Goal: Task Accomplishment & Management: Use online tool/utility

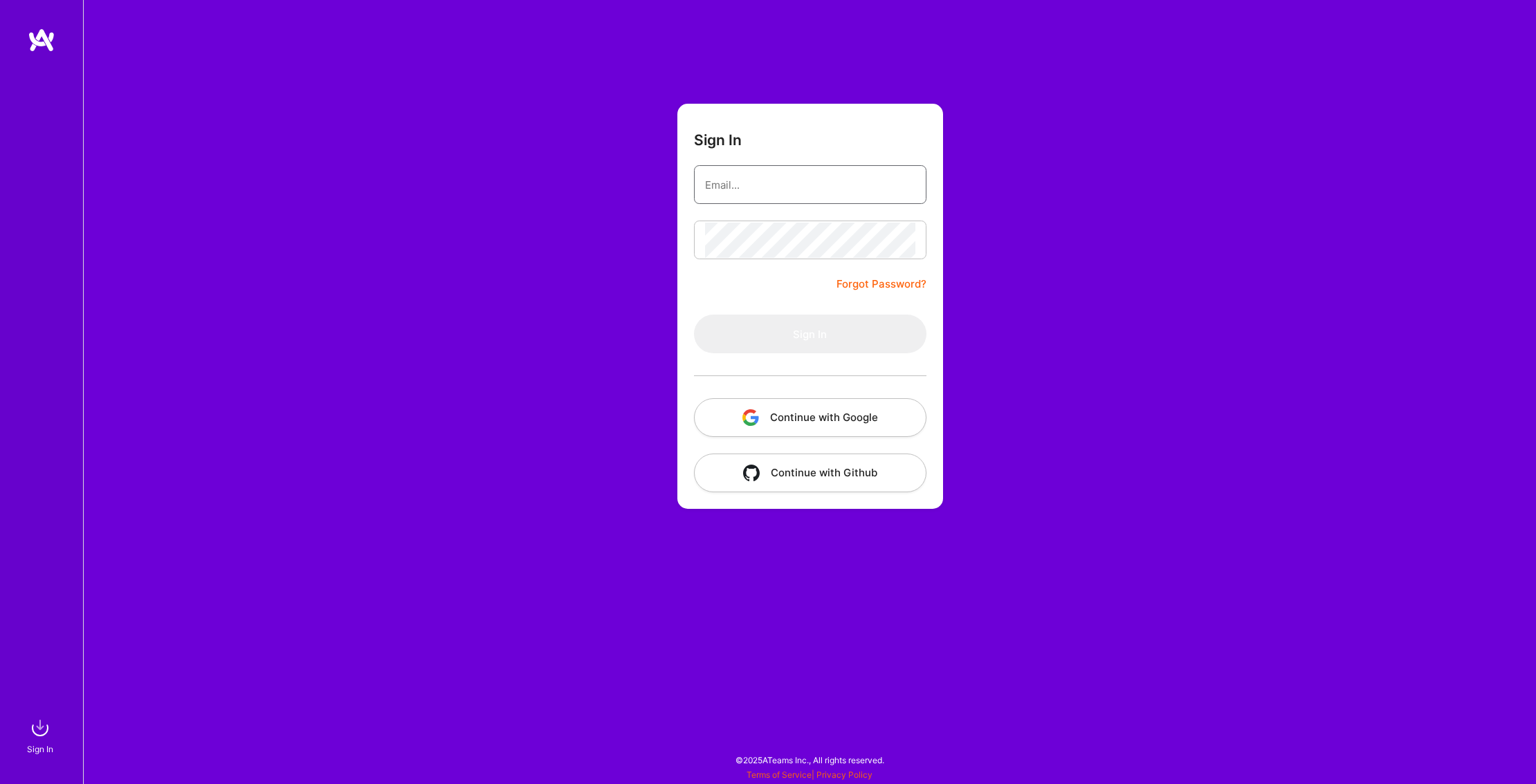
type input "[EMAIL_ADDRESS][DOMAIN_NAME]"
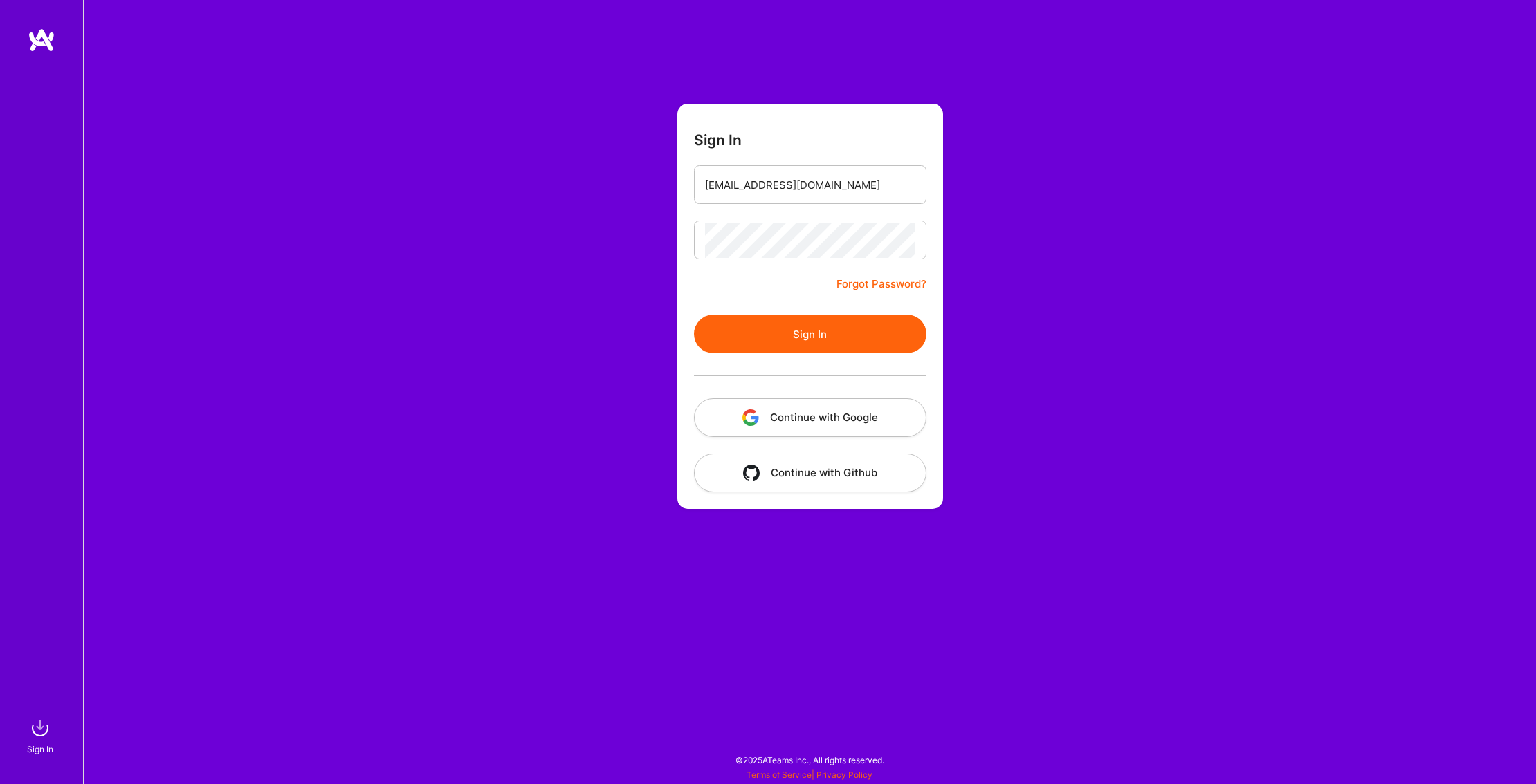
click at [842, 320] on button "Sign In" at bounding box center [810, 334] width 232 height 39
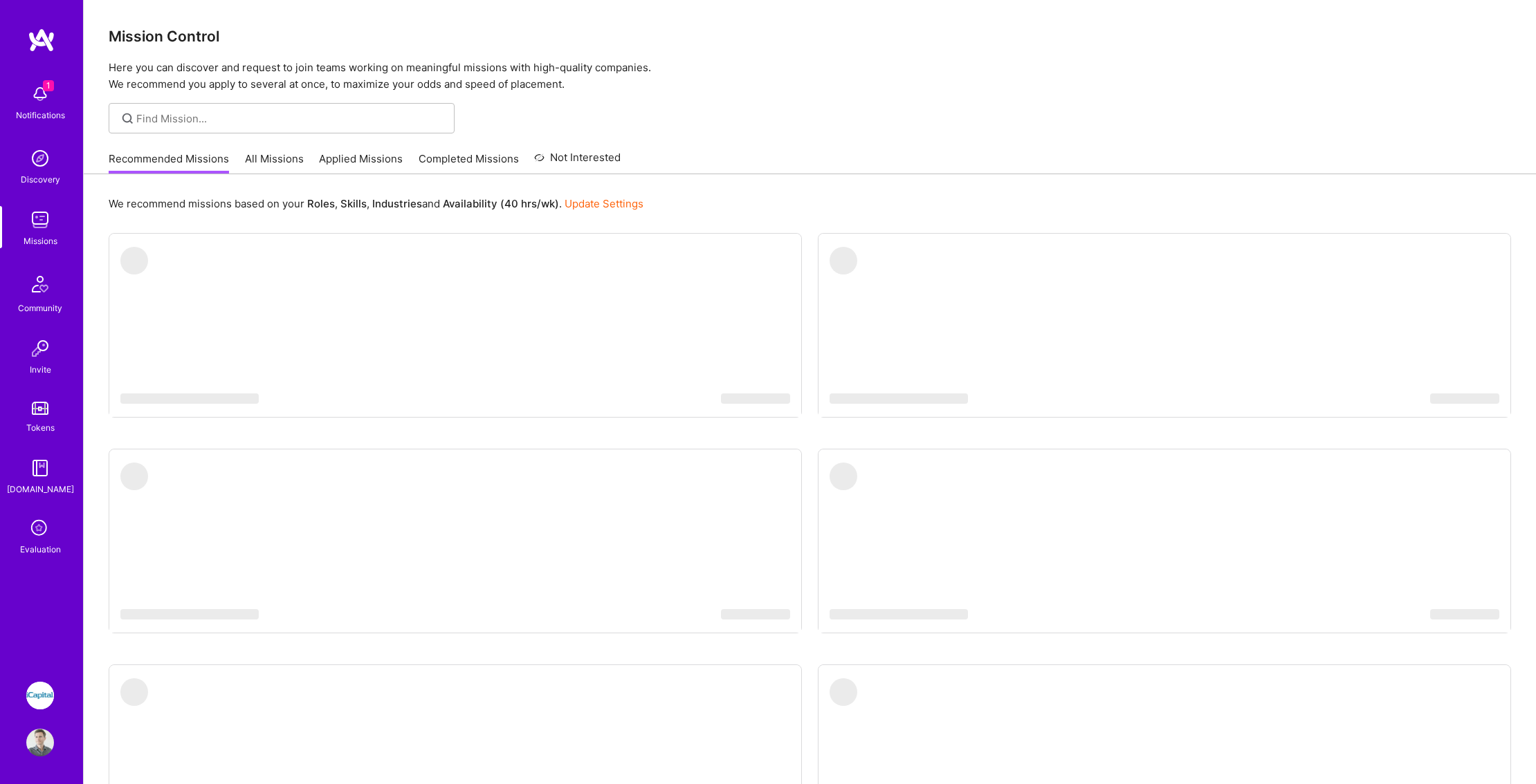
click at [43, 95] on img at bounding box center [40, 94] width 28 height 28
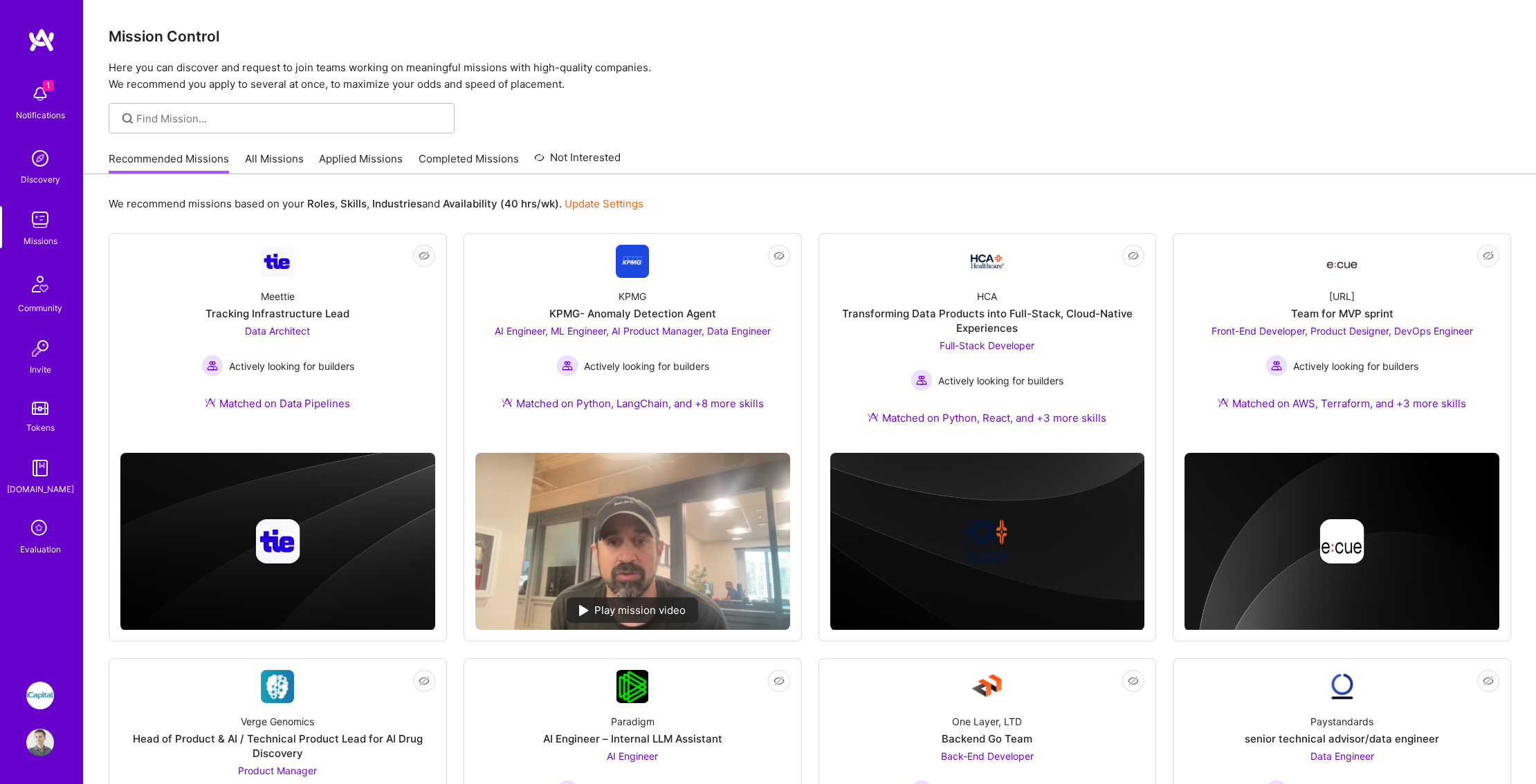
click at [488, 53] on div "1 1 Notifications Discovery Missions Community Invite Tokens [DOMAIN_NAME] Eval…" at bounding box center [768, 760] width 1536 height 1519
click at [44, 705] on img at bounding box center [40, 695] width 28 height 28
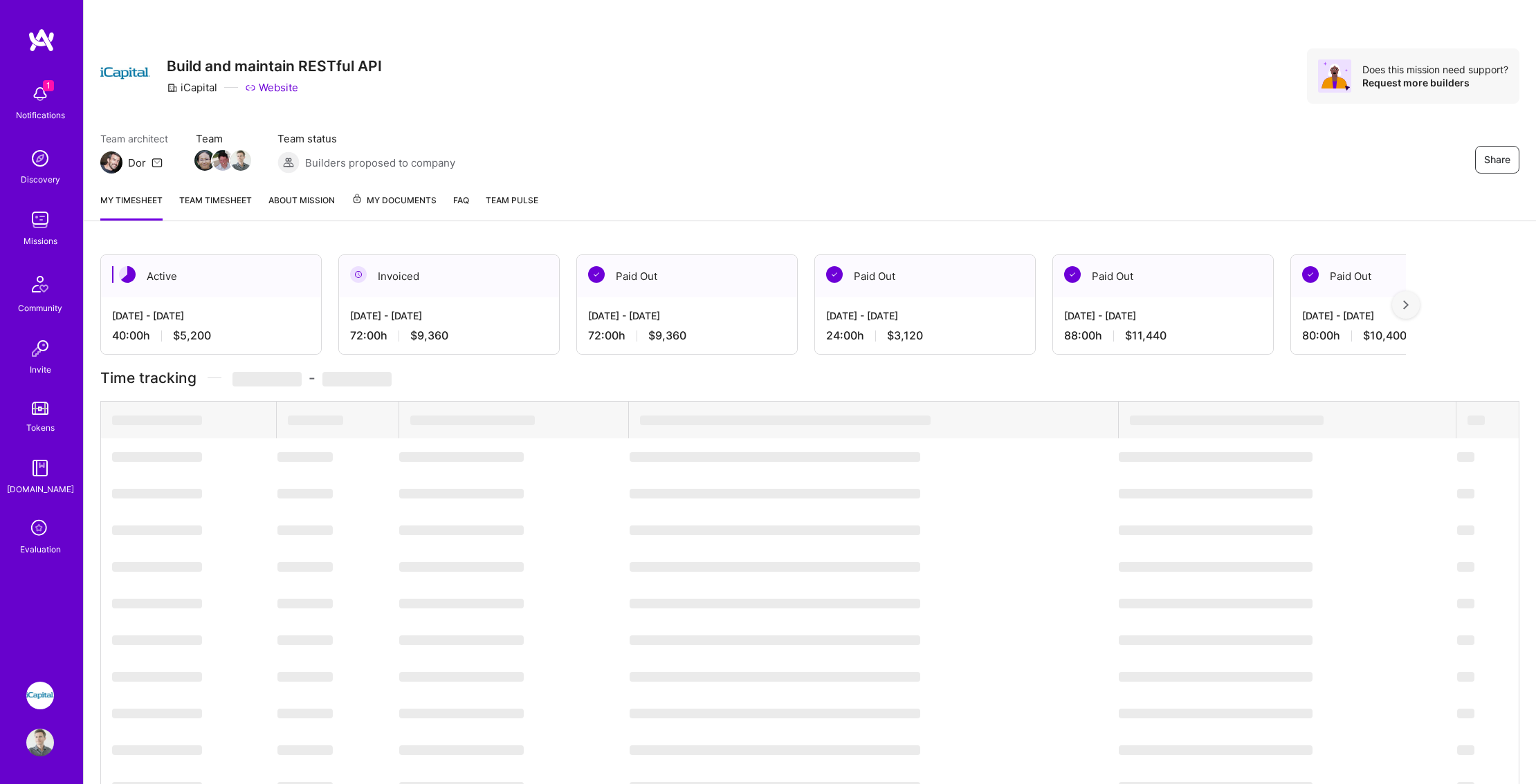
click at [205, 297] on div "Active [DATE] - [DATE] 40:00 h $5,200" at bounding box center [211, 305] width 221 height 101
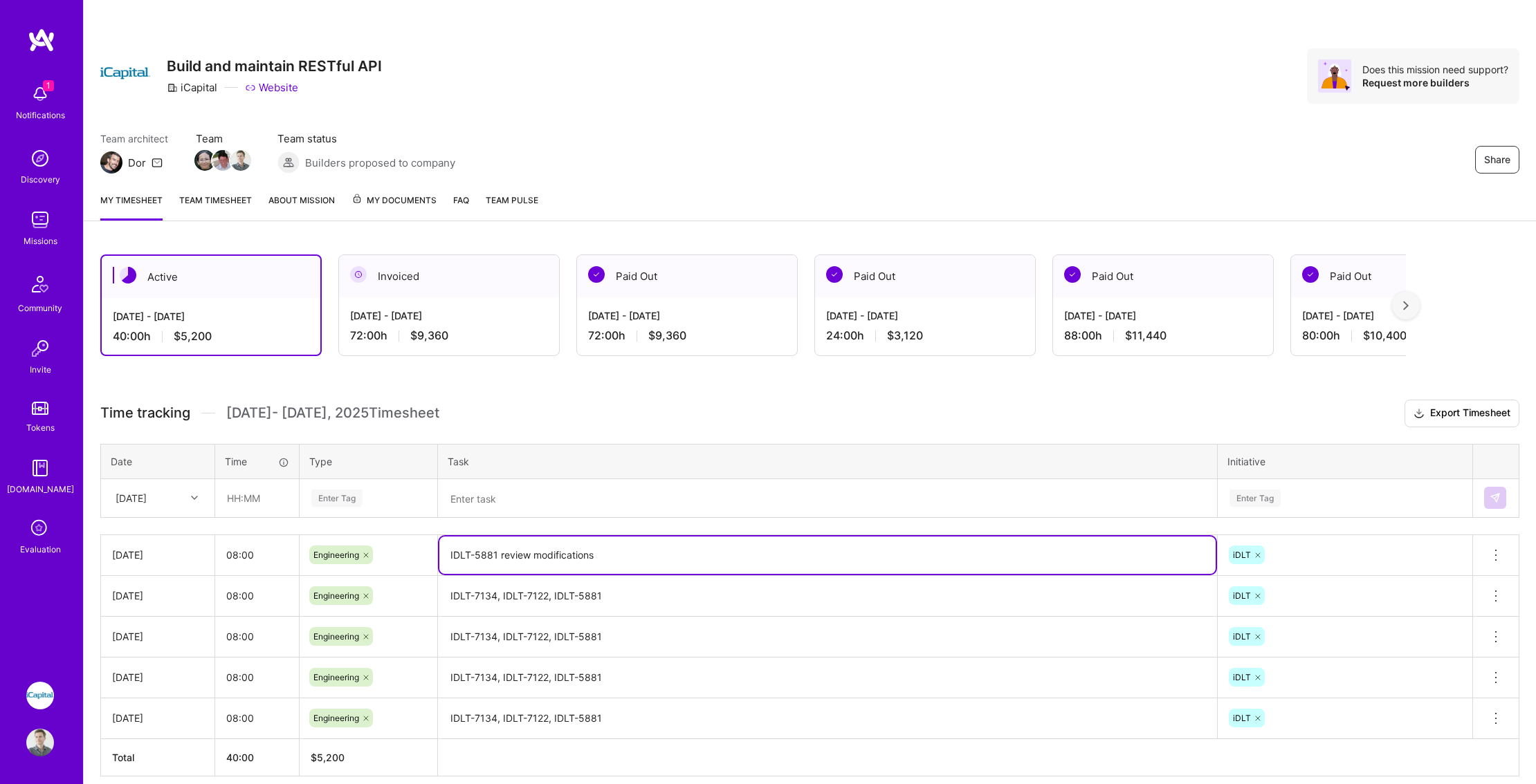
drag, startPoint x: 603, startPoint y: 557, endPoint x: 441, endPoint y: 551, distance: 162.1
click at [441, 551] on textarea "IDLT-5881 review modifications" at bounding box center [828, 555] width 776 height 37
click at [249, 497] on input "text" at bounding box center [257, 498] width 83 height 36
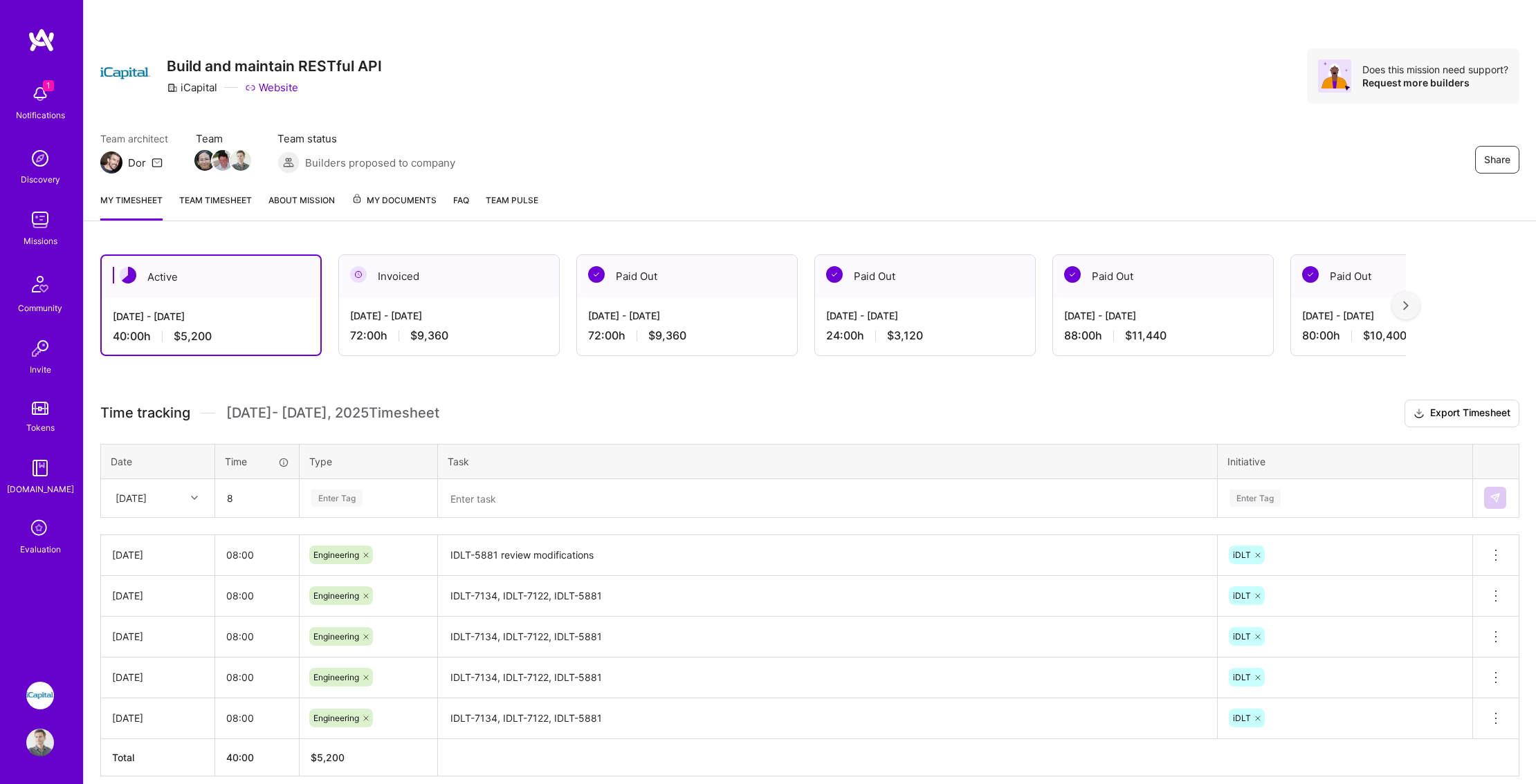
type input "08:00"
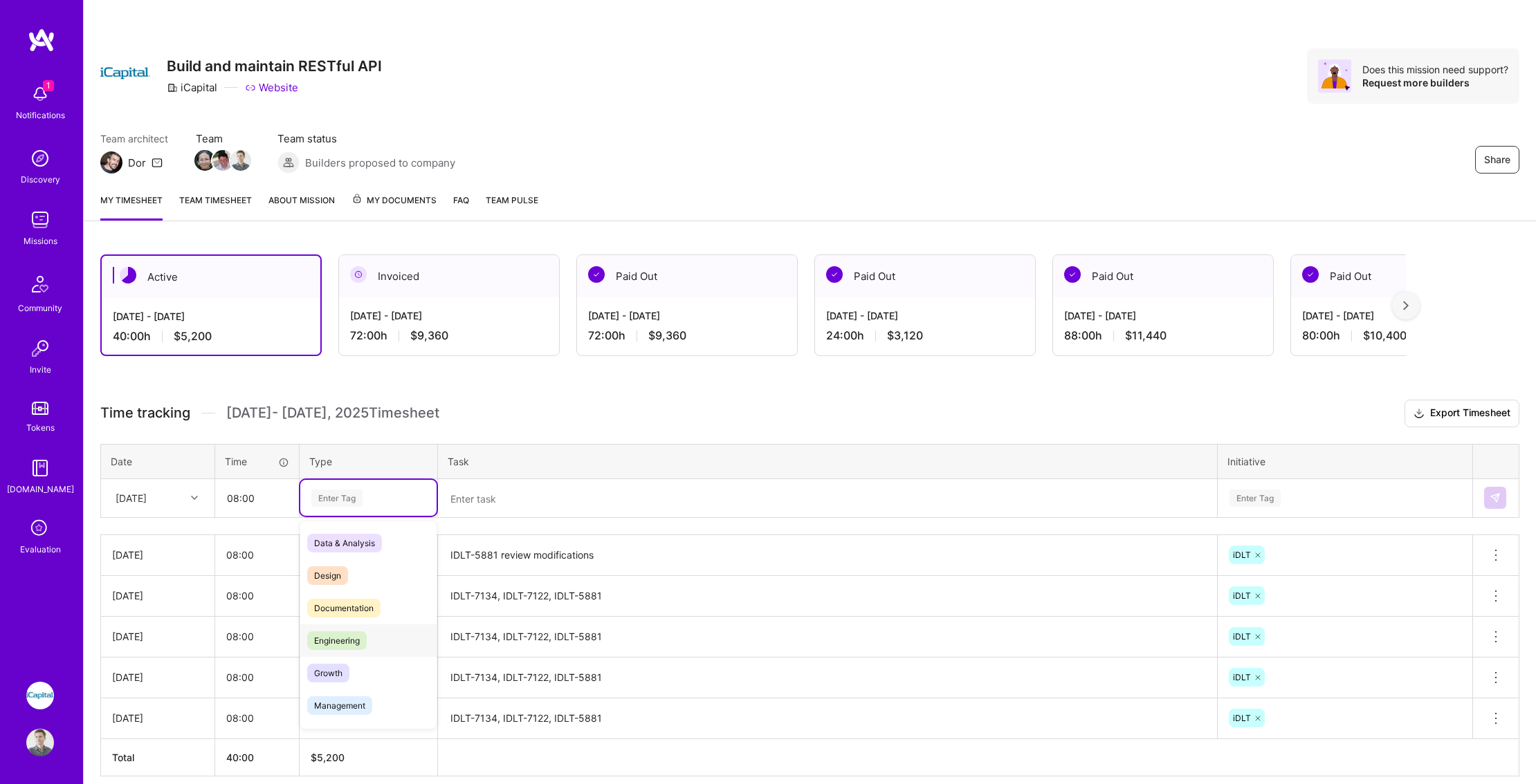
click at [346, 644] on span "Engineering" at bounding box center [337, 641] width 60 height 19
click at [486, 498] on textarea at bounding box center [828, 498] width 776 height 36
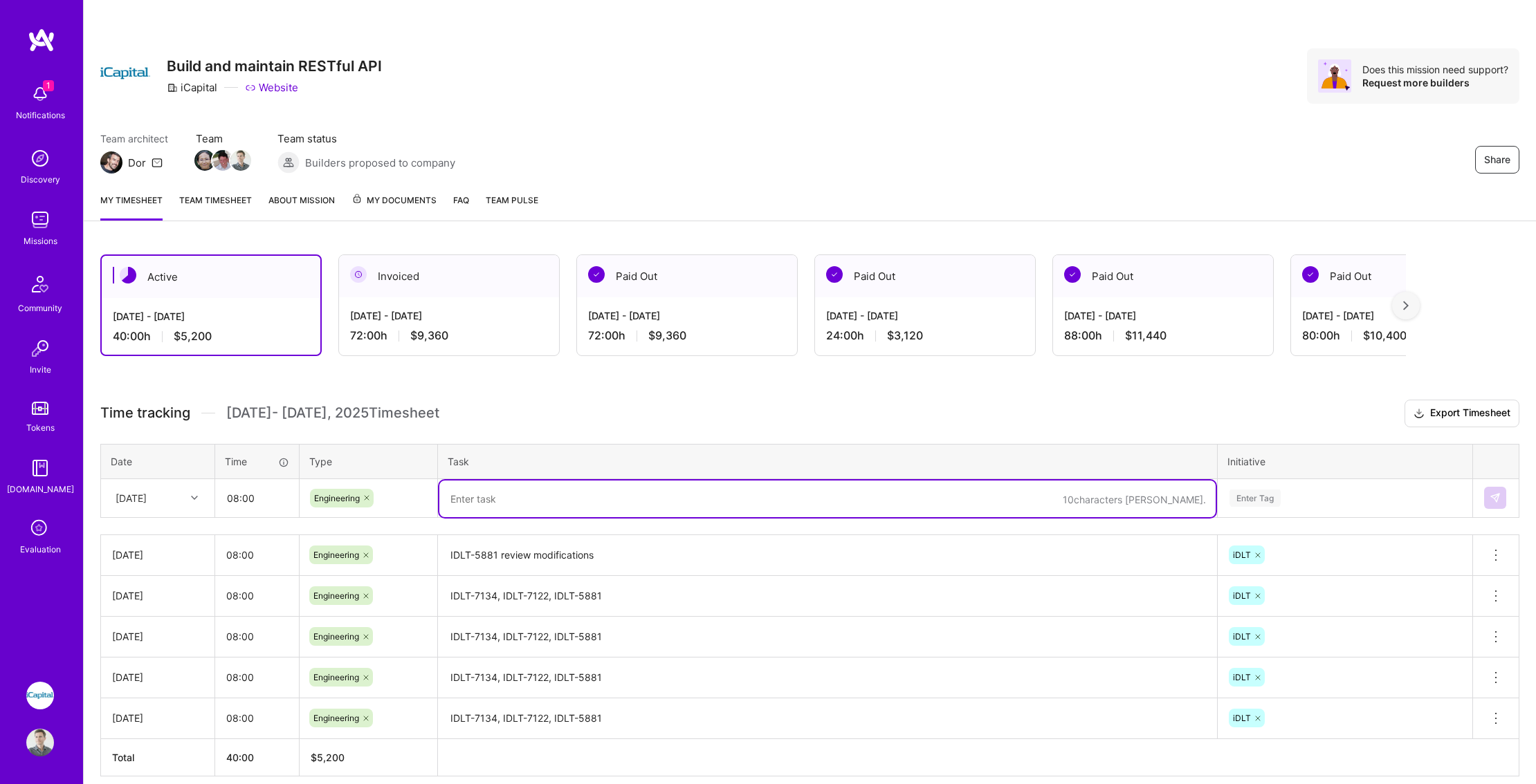
paste textarea "IDLT-5881 review modifications"
type textarea "IDLT-5881 review modifications"
click at [1269, 498] on div "Enter Tag" at bounding box center [1255, 498] width 51 height 22
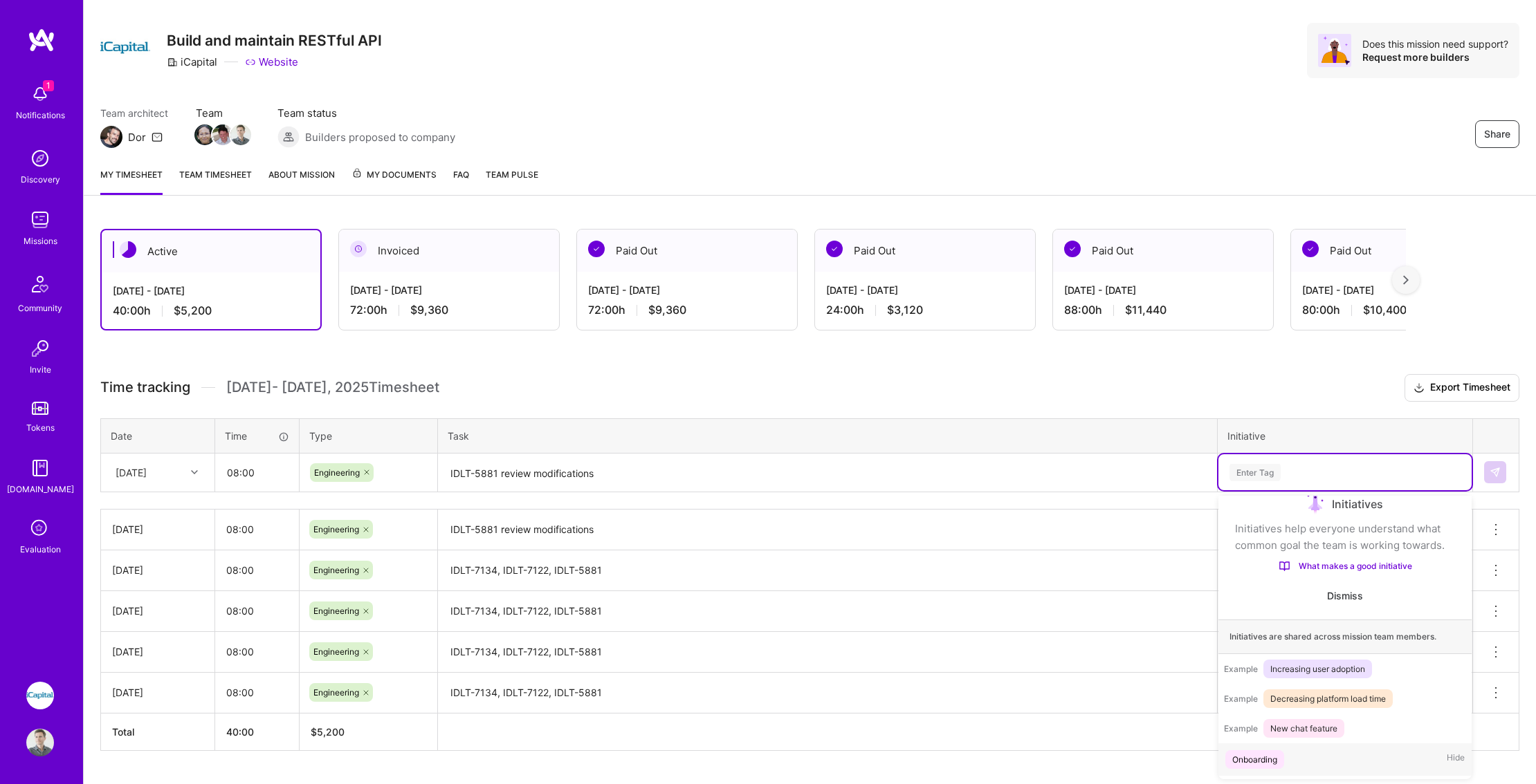
scroll to position [26, 0]
type input "id"
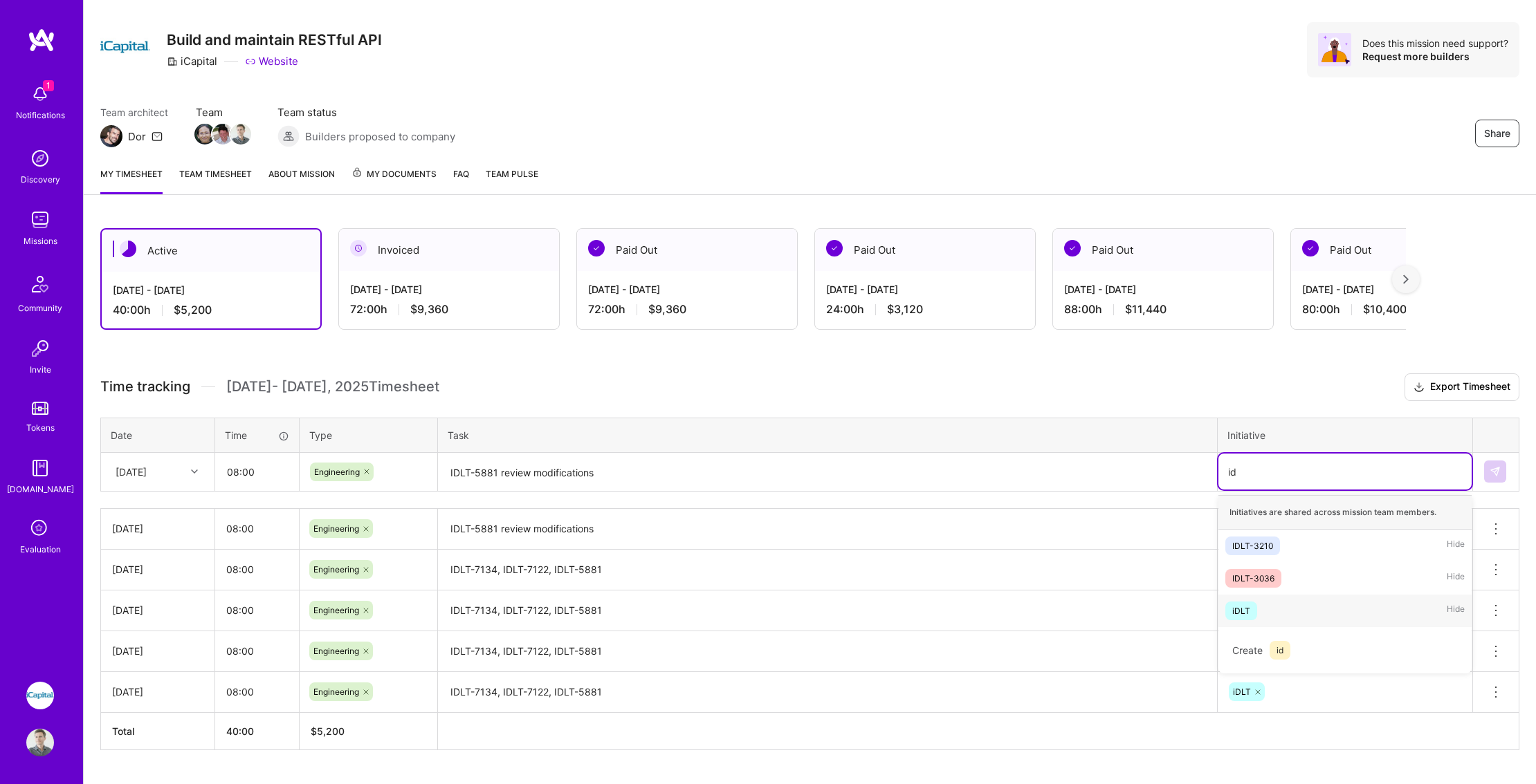
click at [1274, 606] on div "iDLT Hide" at bounding box center [1345, 611] width 253 height 33
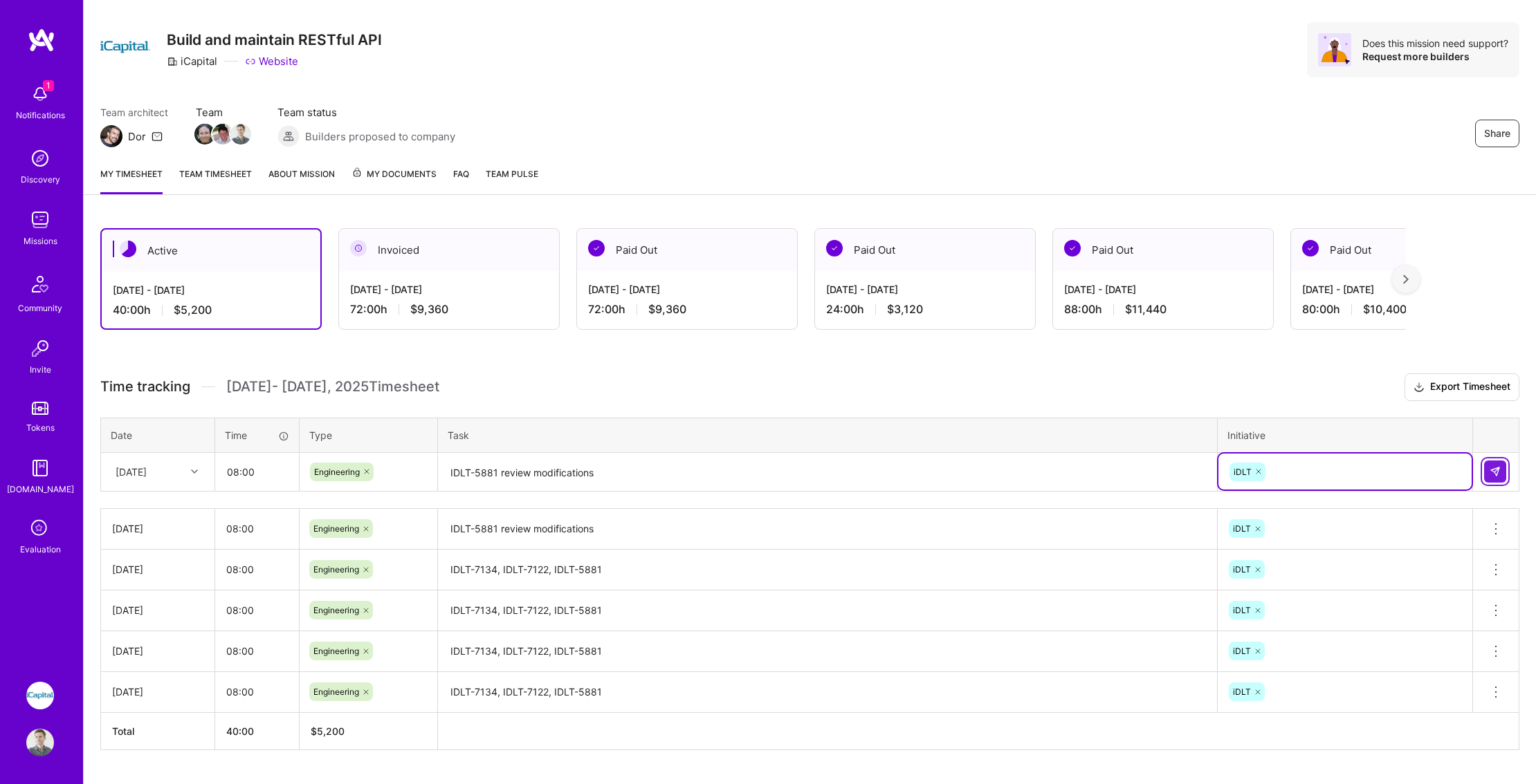
click at [1502, 470] on button at bounding box center [1495, 471] width 22 height 22
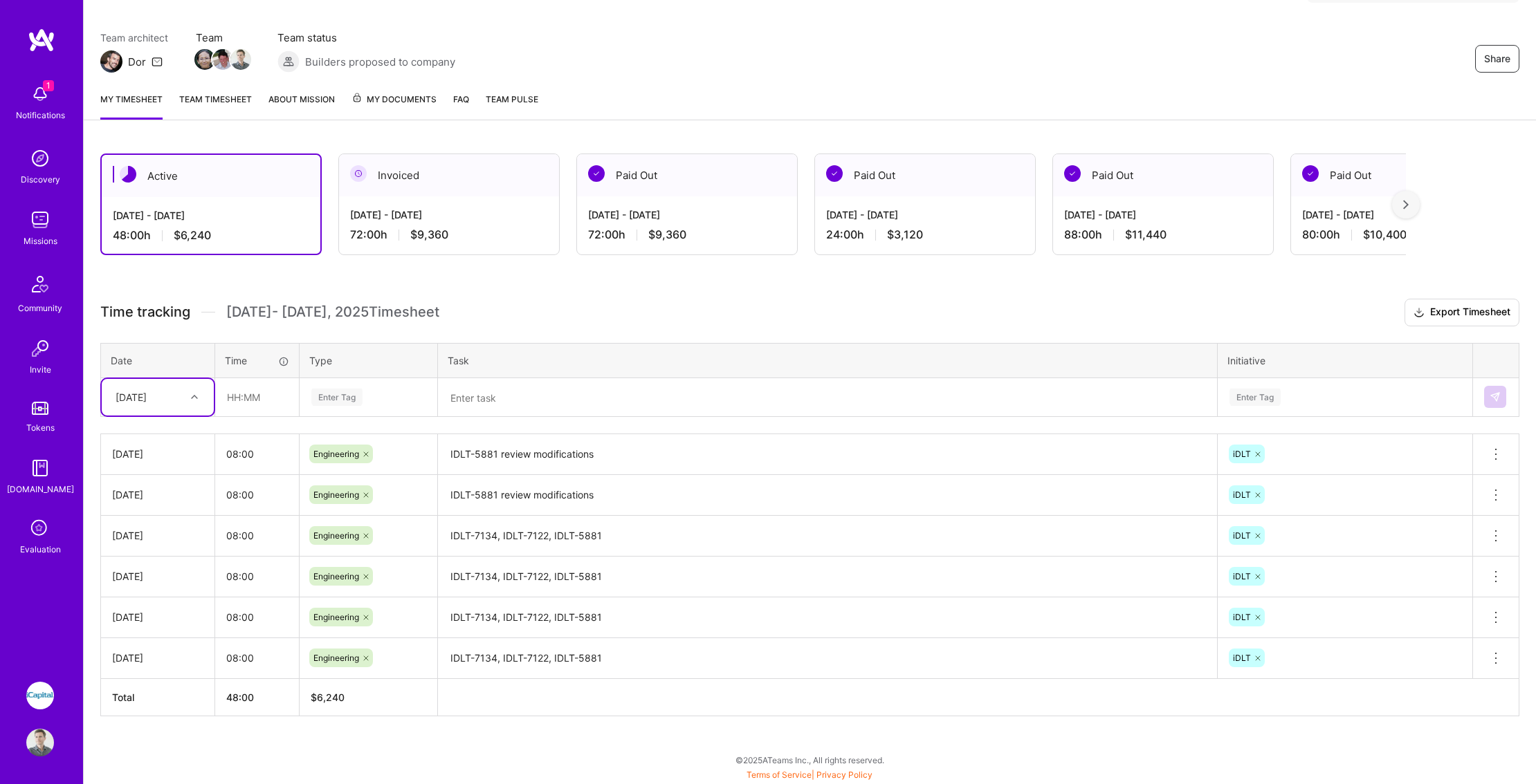
scroll to position [101, 0]
click at [29, 102] on img at bounding box center [40, 94] width 28 height 28
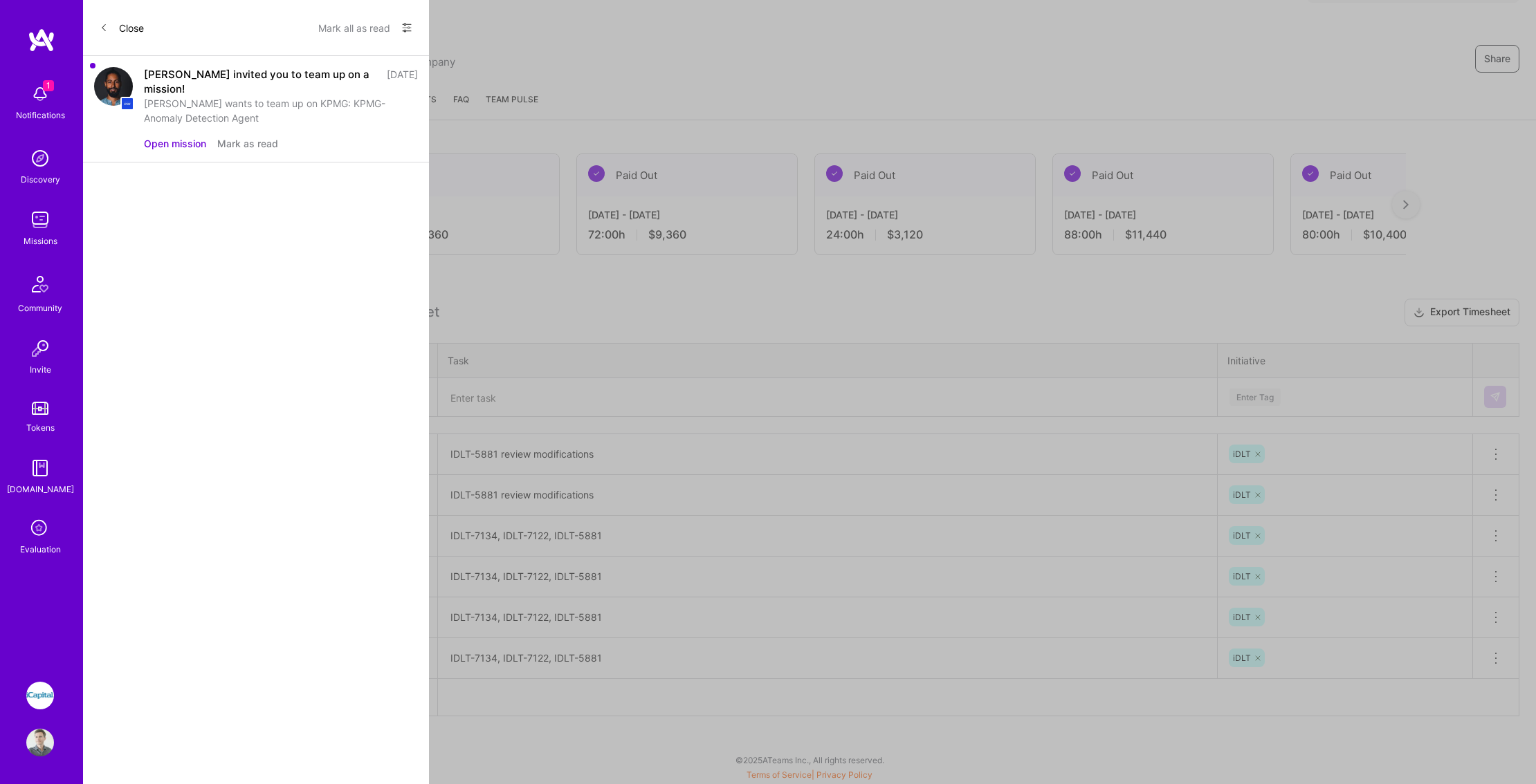
click at [598, 90] on div "1 1 Notifications Discovery Missions Community Invite Tokens [DOMAIN_NAME] Eval…" at bounding box center [768, 338] width 1536 height 878
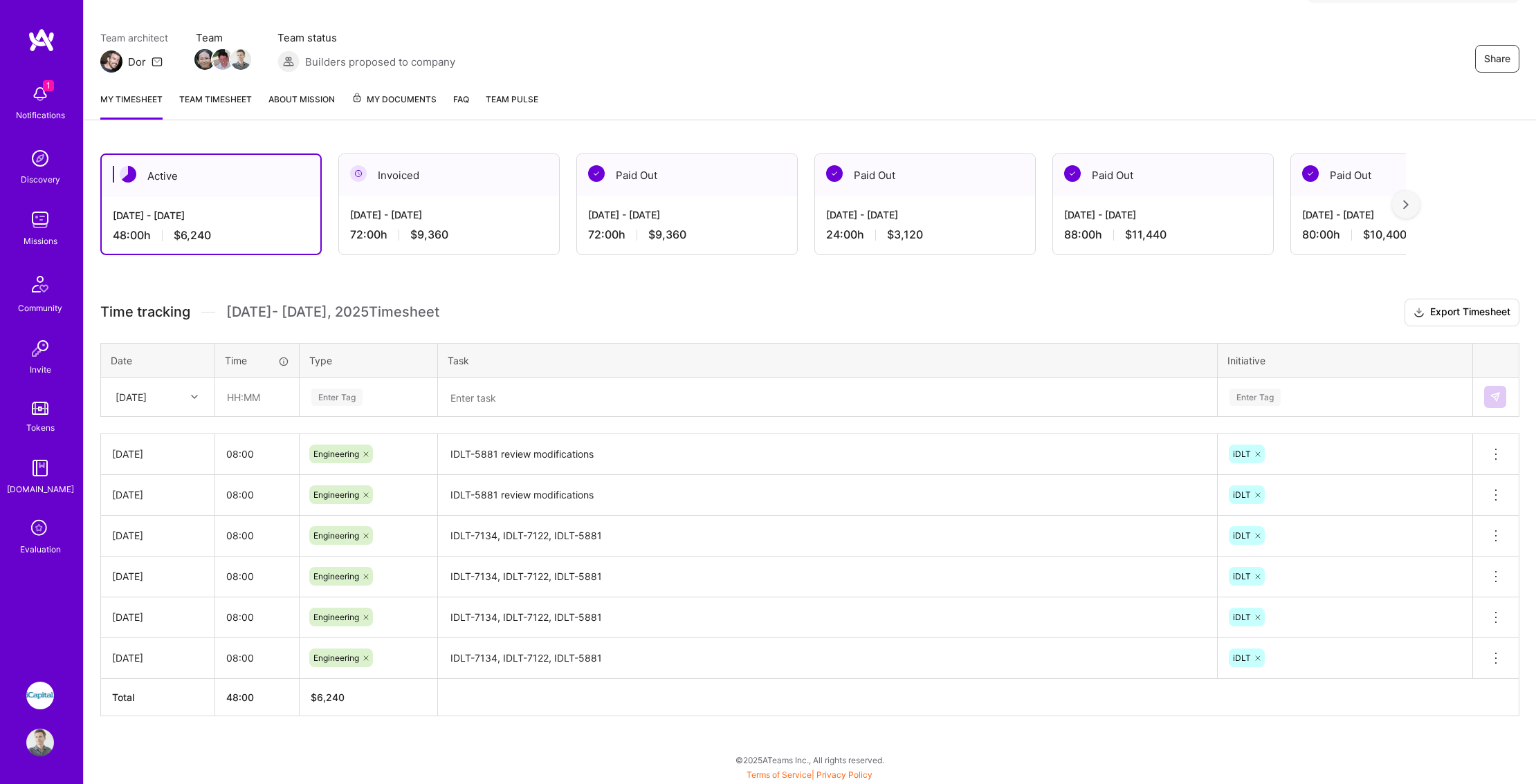
click at [42, 85] on img at bounding box center [40, 94] width 28 height 28
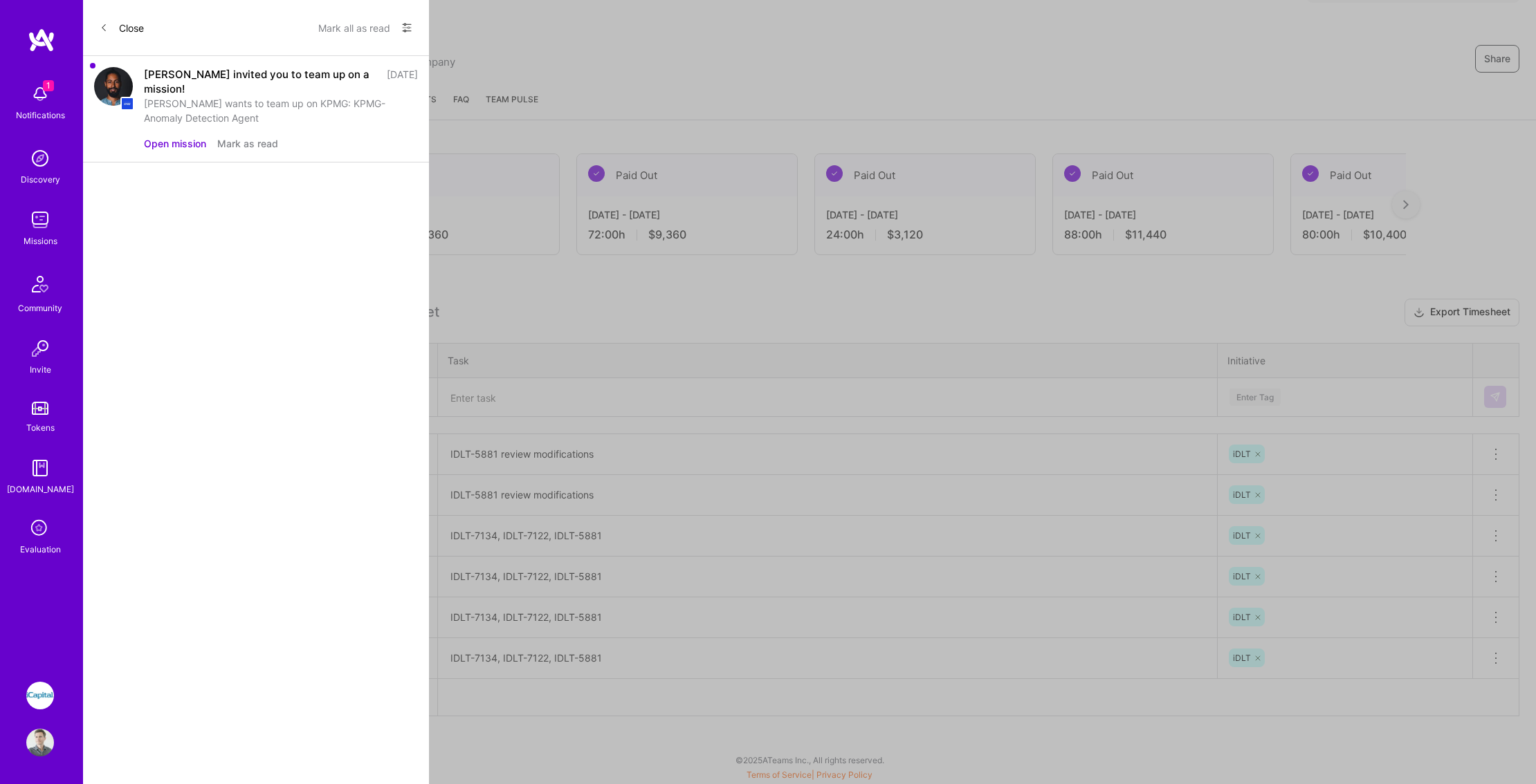
click at [173, 136] on button "Open mission" at bounding box center [175, 143] width 63 height 15
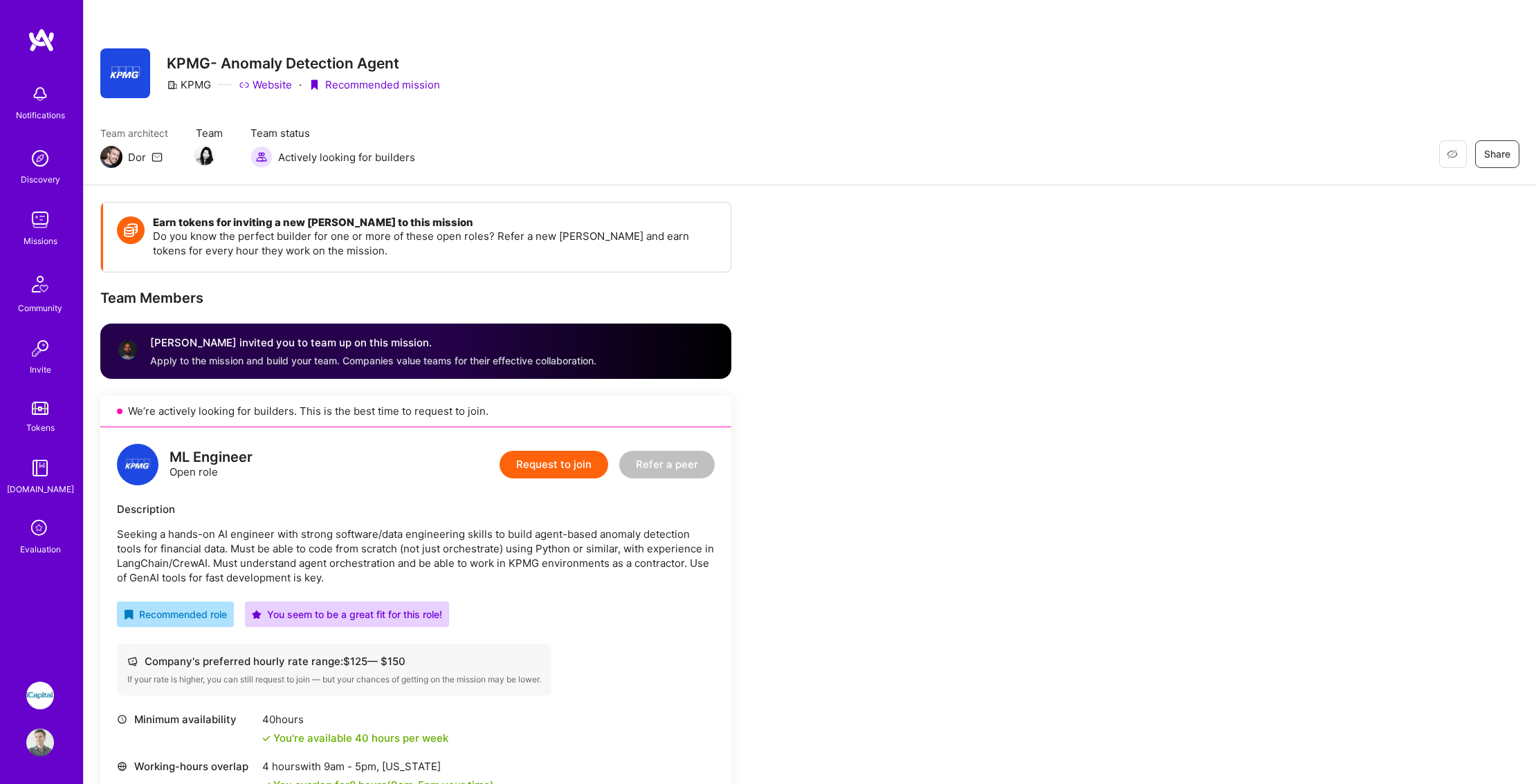
click at [34, 35] on img at bounding box center [42, 40] width 28 height 24
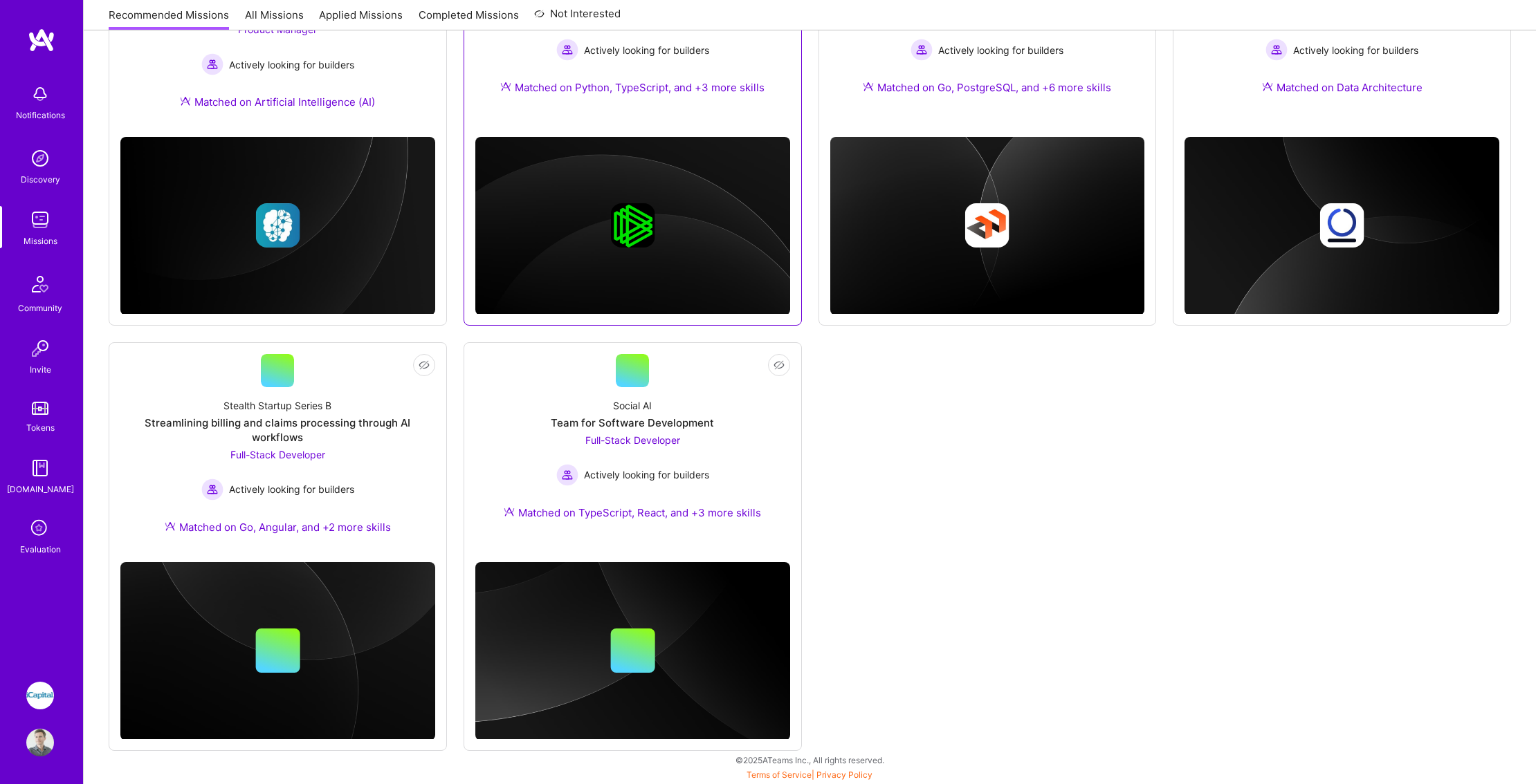
scroll to position [740, 0]
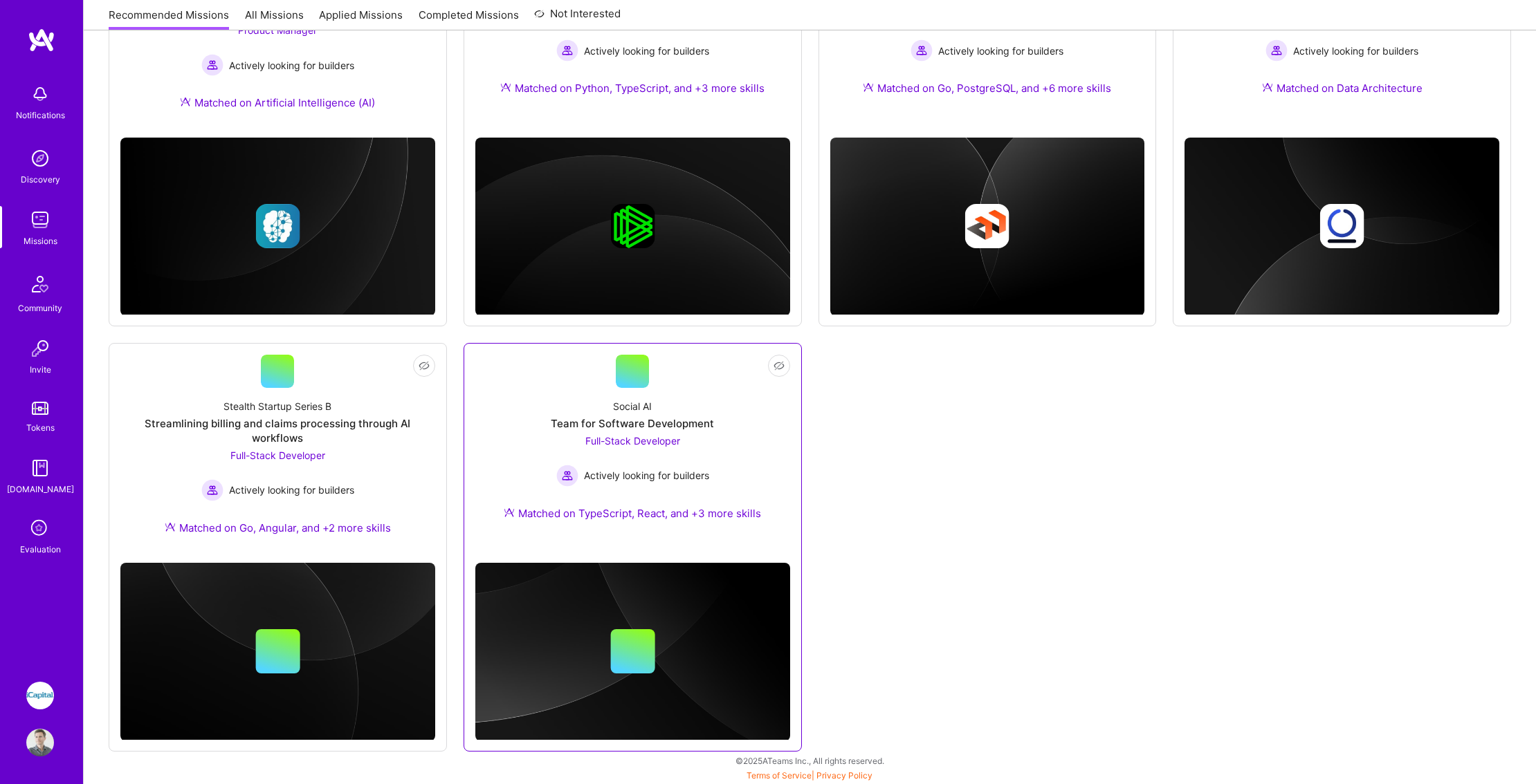
click at [704, 442] on div "Full-Stack Developer Actively looking for builders" at bounding box center [632, 460] width 153 height 53
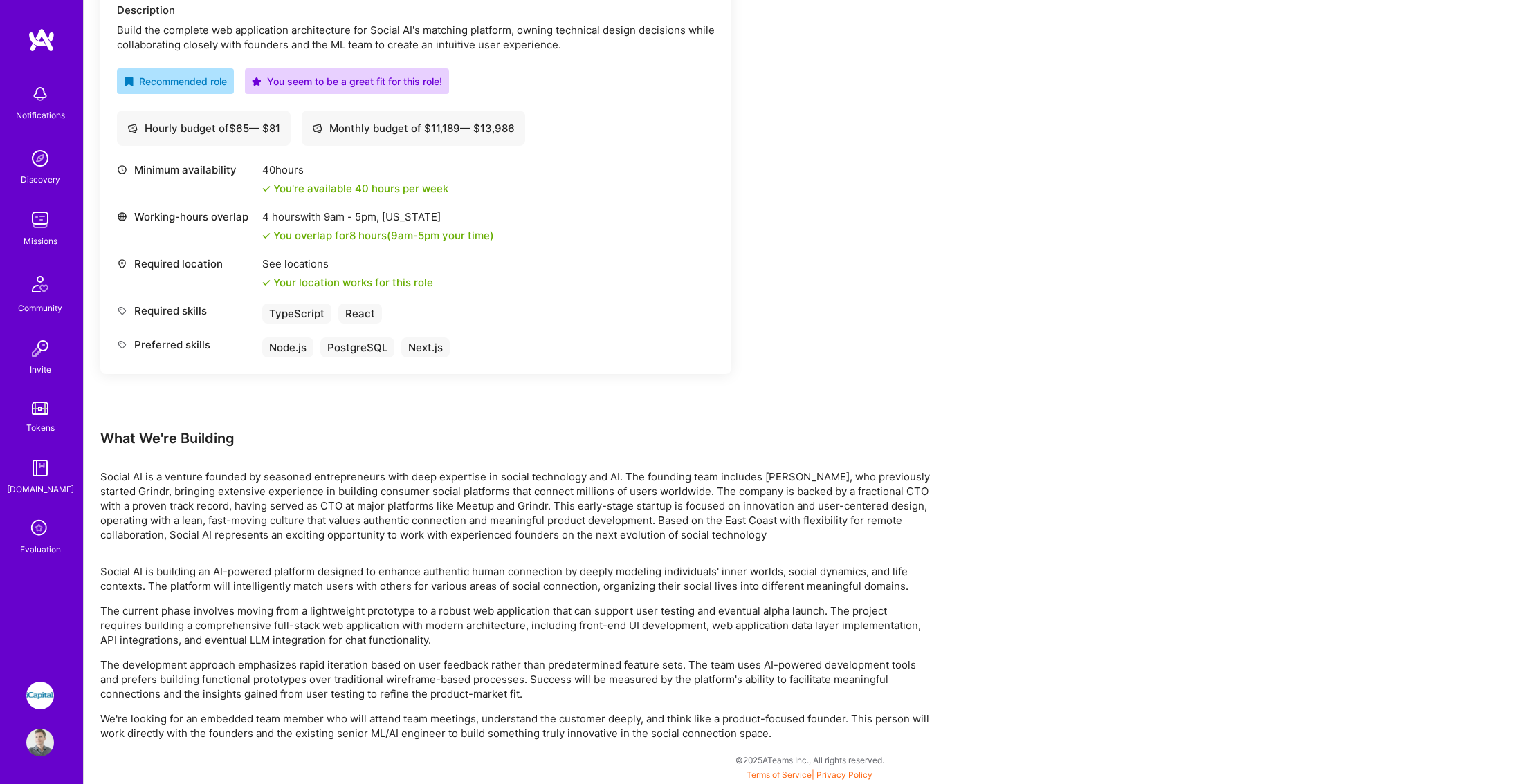
scroll to position [428, 0]
